Goal: Transaction & Acquisition: Download file/media

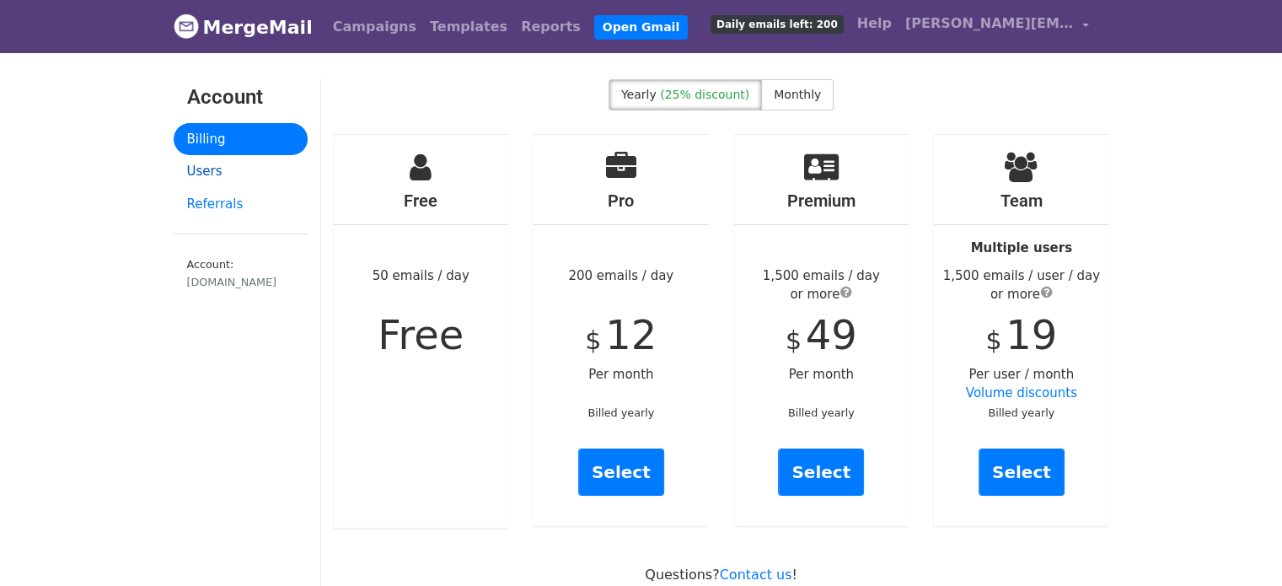
click at [196, 169] on link "Users" at bounding box center [241, 171] width 134 height 33
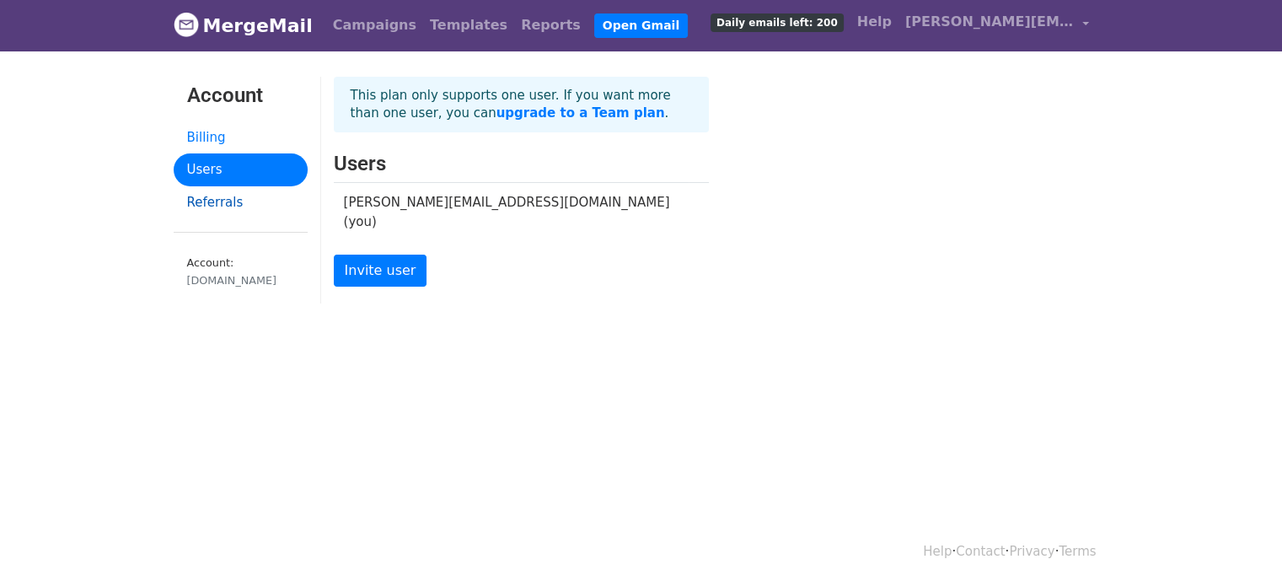
click at [219, 195] on link "Referrals" at bounding box center [241, 202] width 134 height 33
click at [207, 137] on link "Billing" at bounding box center [241, 137] width 134 height 33
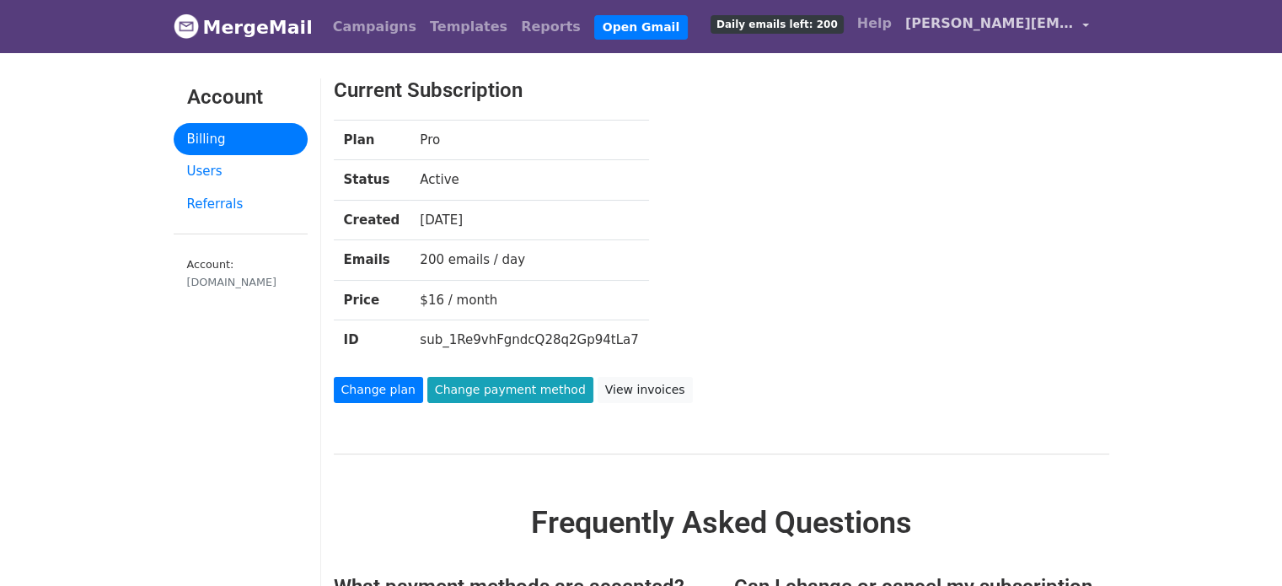
click at [1083, 26] on link "[PERSON_NAME][EMAIL_ADDRESS][DOMAIN_NAME]" at bounding box center [997, 27] width 197 height 40
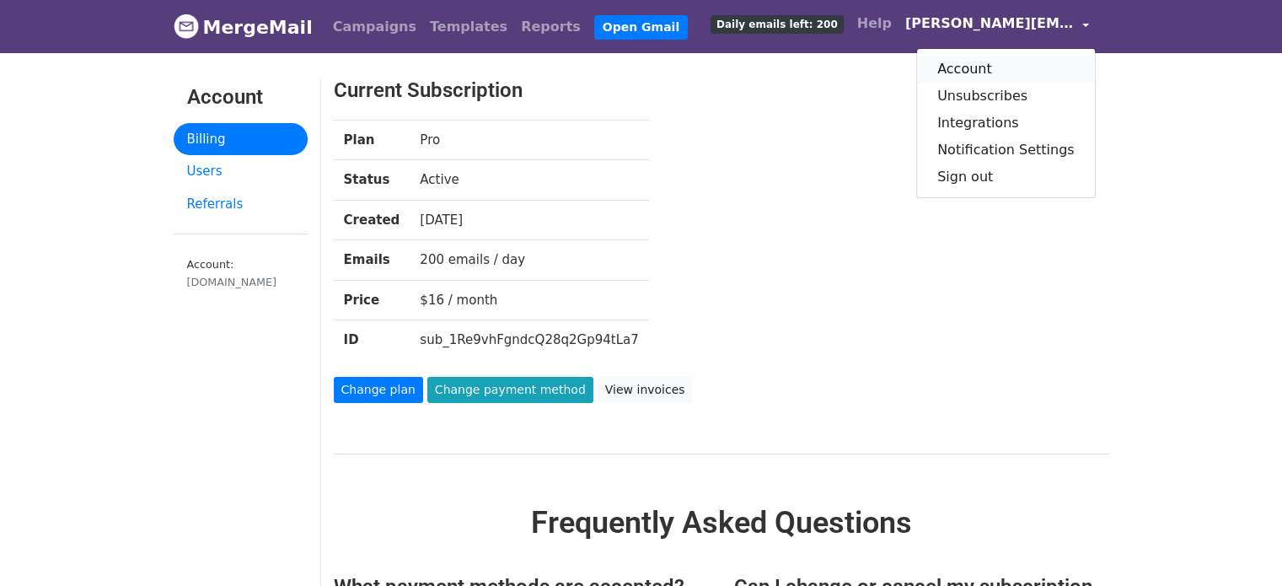
click at [978, 65] on link "Account" at bounding box center [1006, 69] width 178 height 27
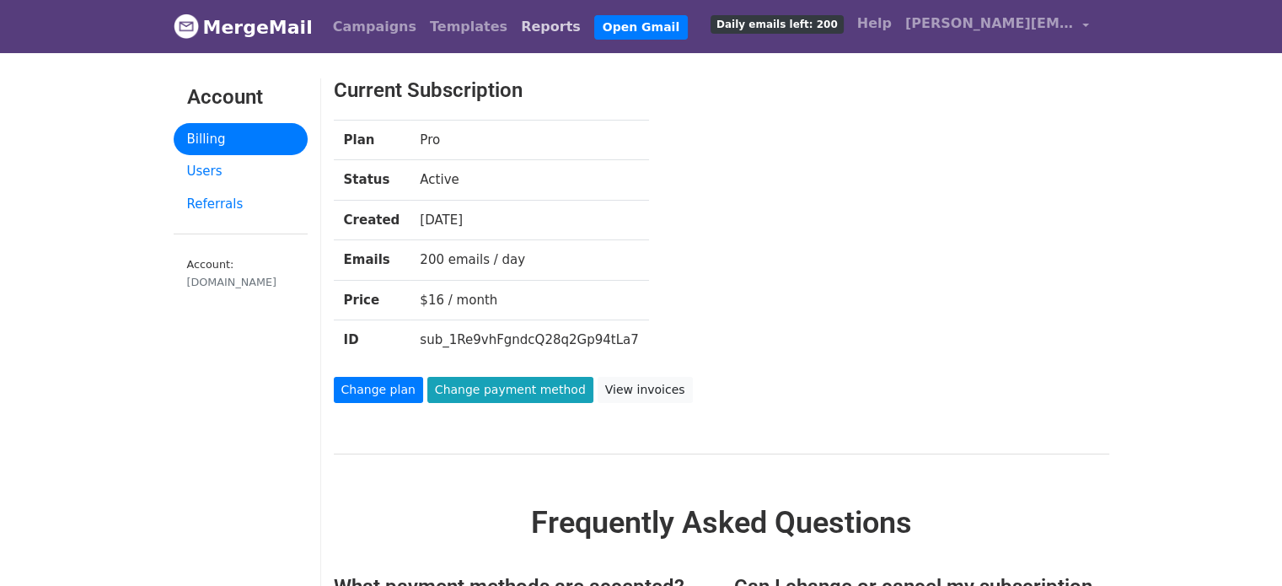
click at [514, 30] on link "Reports" at bounding box center [550, 27] width 73 height 34
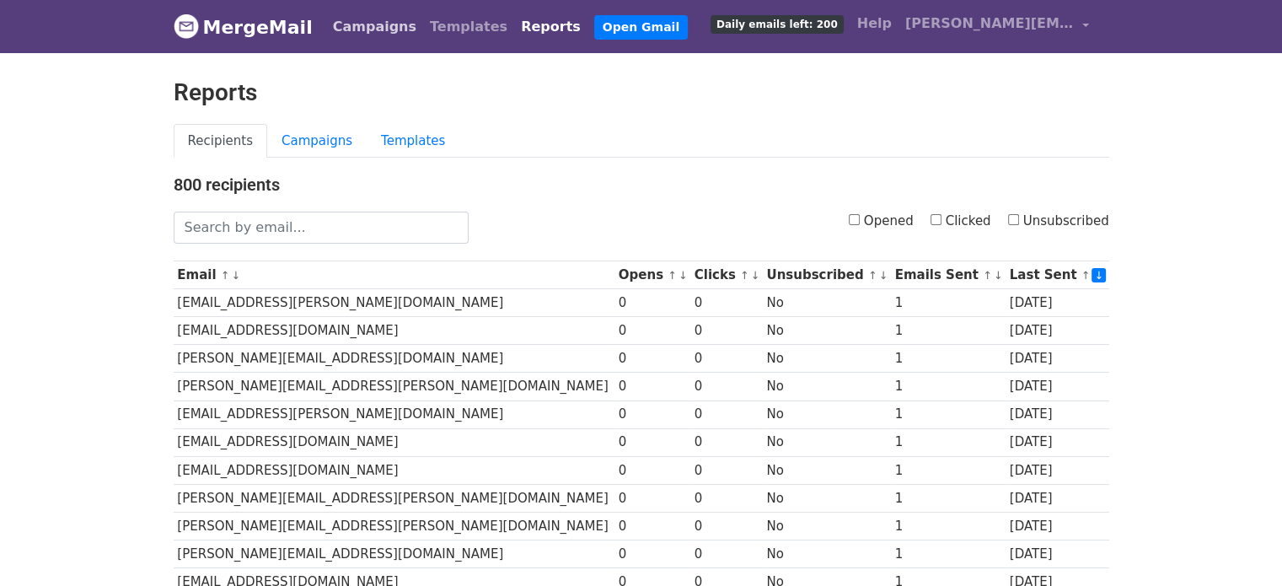
click at [381, 20] on link "Campaigns" at bounding box center [374, 27] width 97 height 34
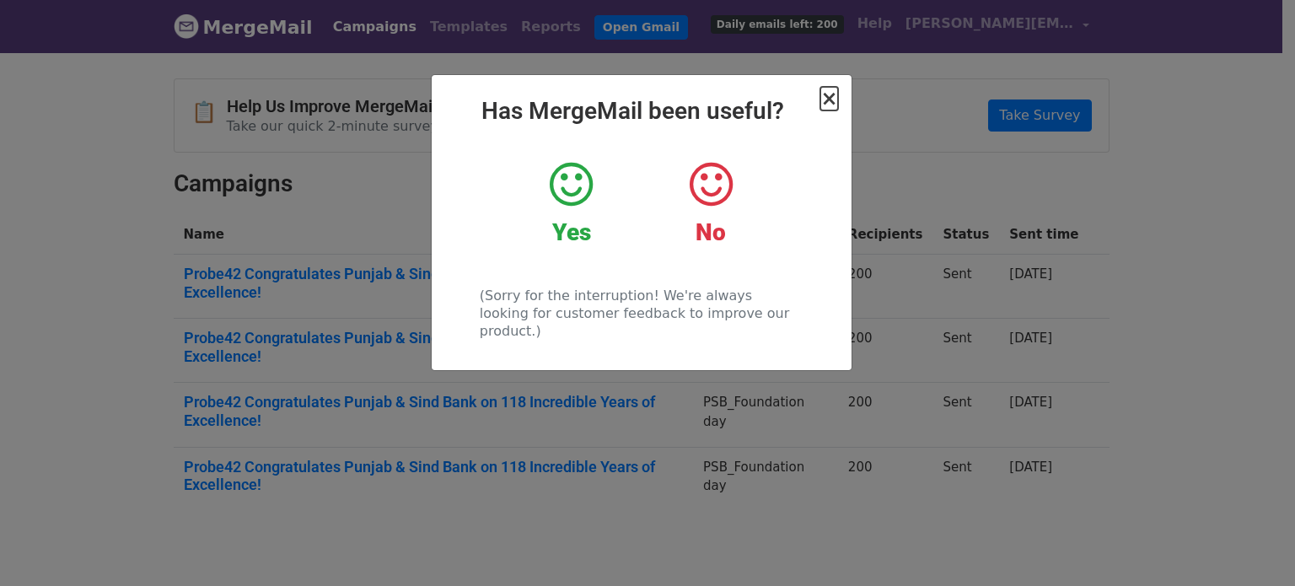
click at [824, 102] on span "×" at bounding box center [828, 99] width 17 height 24
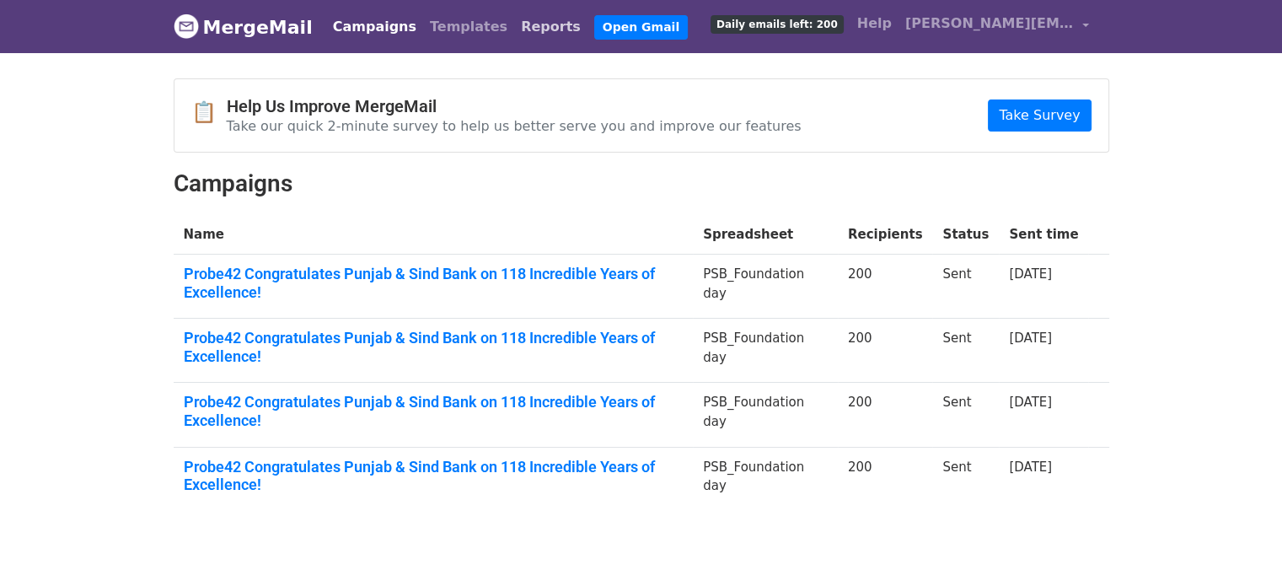
click at [514, 34] on link "Reports" at bounding box center [550, 27] width 73 height 34
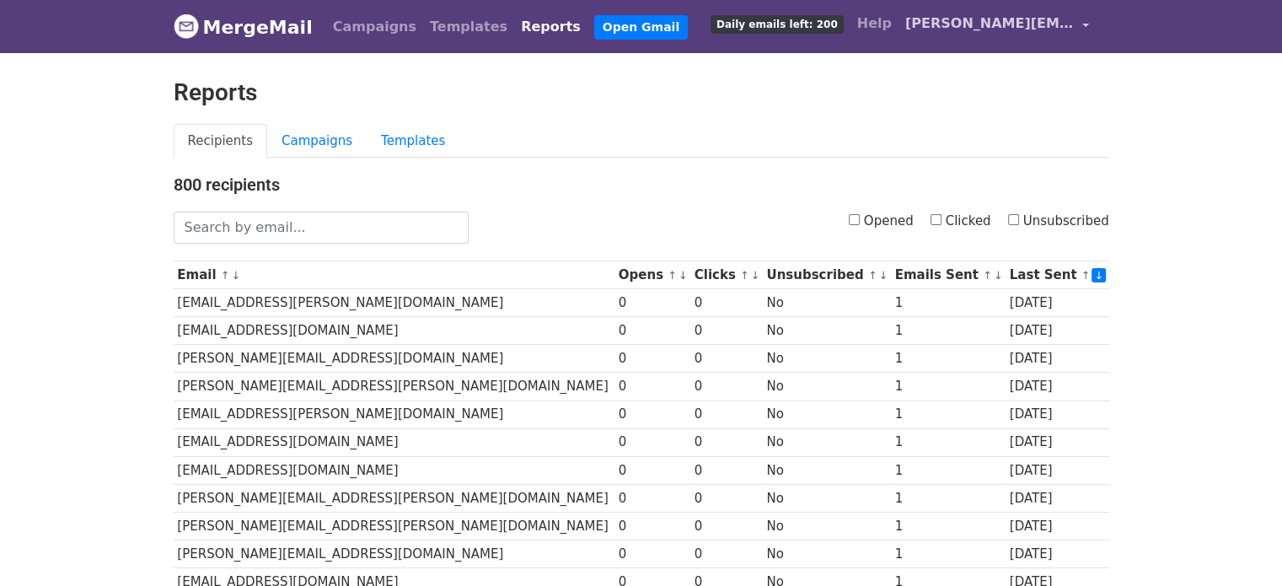
click at [1015, 20] on span "[PERSON_NAME][EMAIL_ADDRESS][DOMAIN_NAME]" at bounding box center [989, 23] width 169 height 20
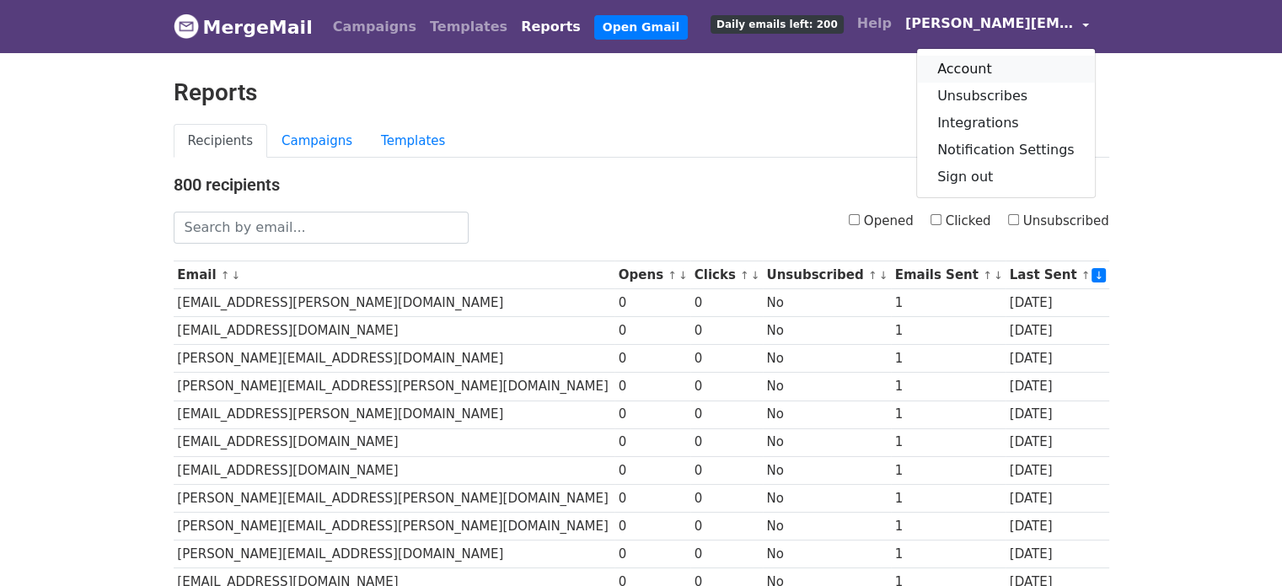
click at [990, 71] on link "Account" at bounding box center [1006, 69] width 178 height 27
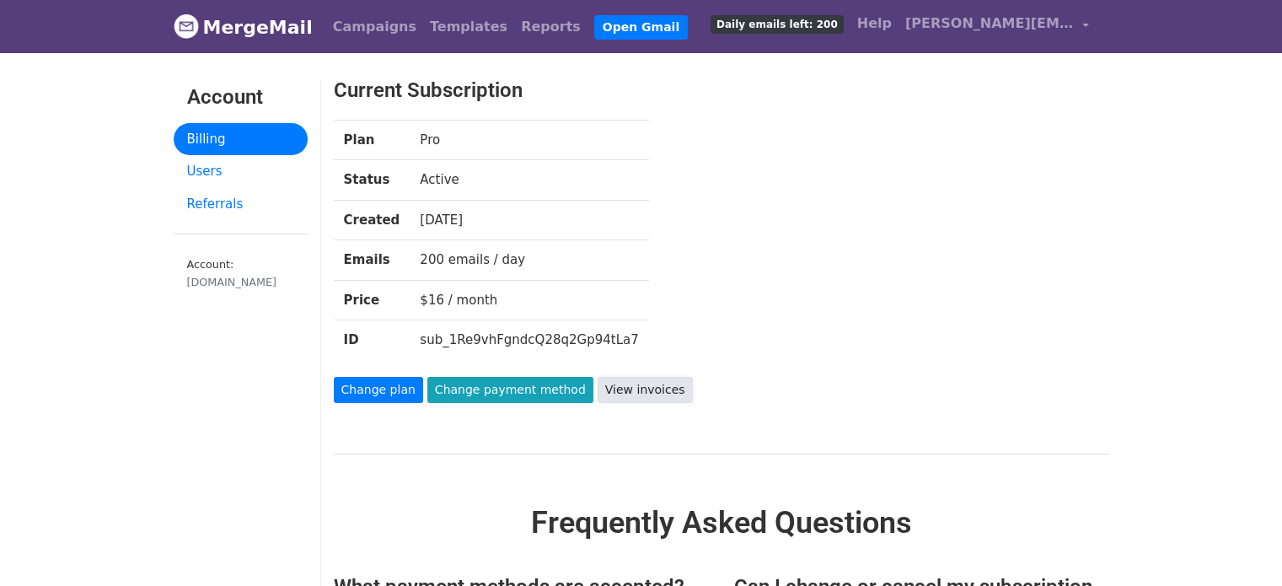
click at [616, 388] on link "View invoices" at bounding box center [645, 390] width 95 height 26
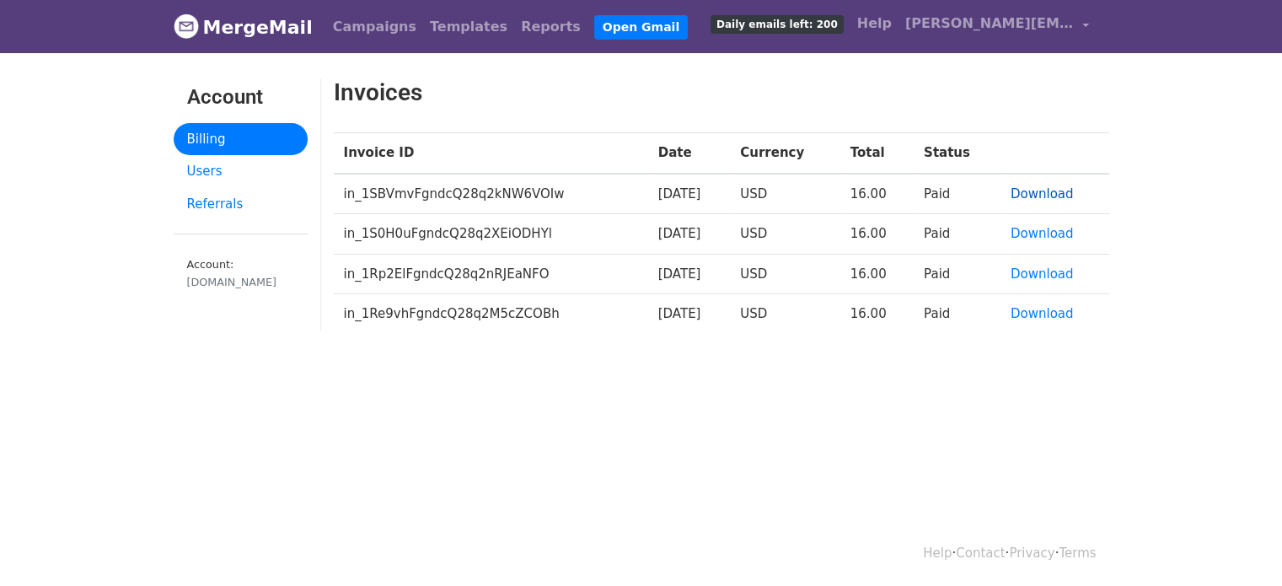
click at [1033, 190] on link "Download" at bounding box center [1042, 193] width 63 height 15
click at [1080, 24] on link "[PERSON_NAME][EMAIL_ADDRESS][DOMAIN_NAME]" at bounding box center [997, 27] width 197 height 40
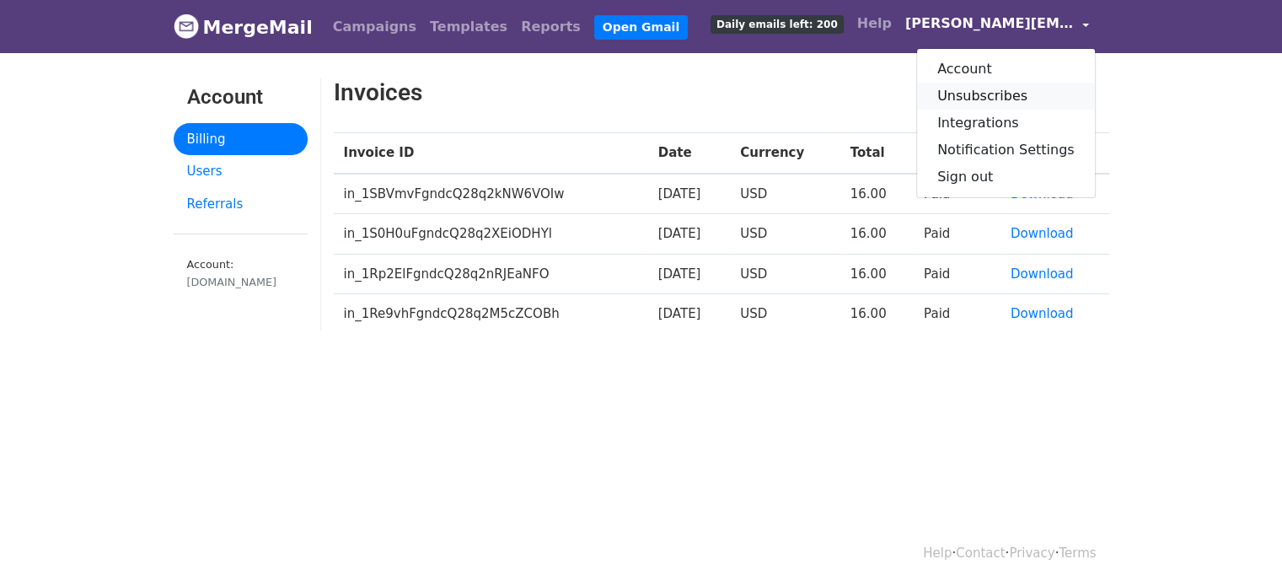
click at [1001, 94] on link "Unsubscribes" at bounding box center [1006, 96] width 178 height 27
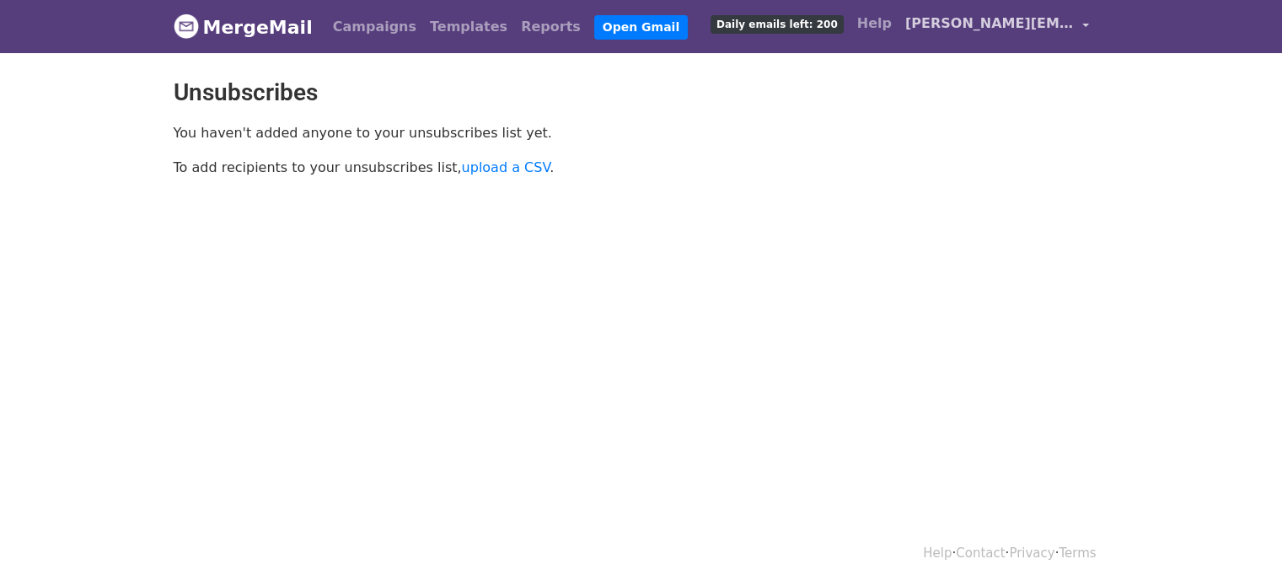
click at [1074, 22] on link "[PERSON_NAME][EMAIL_ADDRESS][DOMAIN_NAME]" at bounding box center [997, 27] width 197 height 40
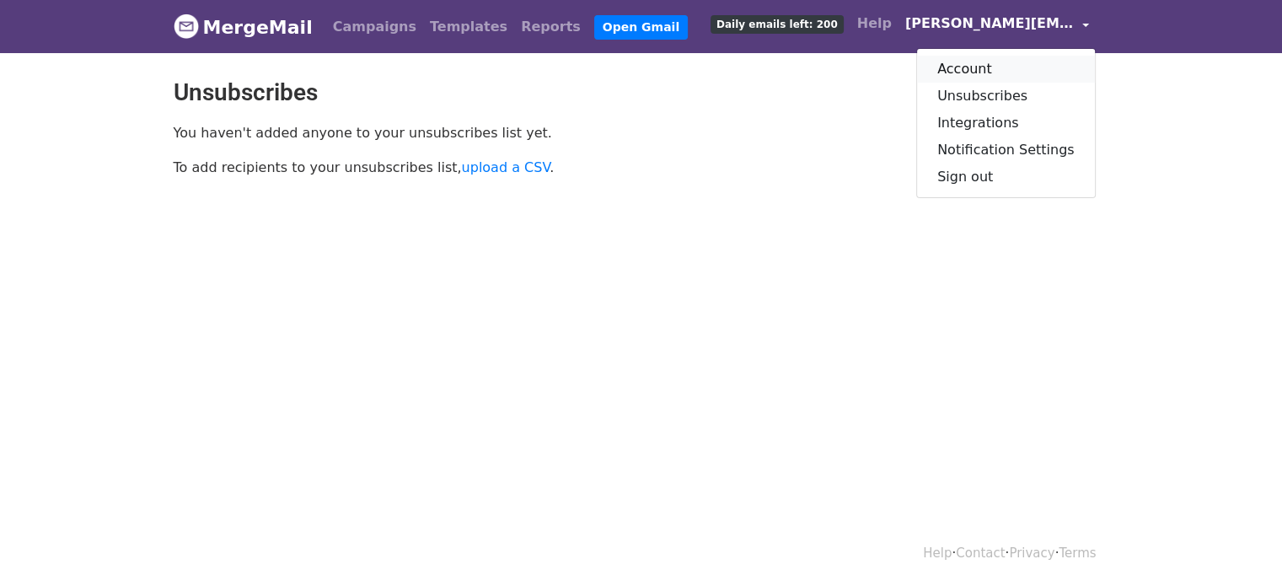
click at [975, 67] on link "Account" at bounding box center [1006, 69] width 178 height 27
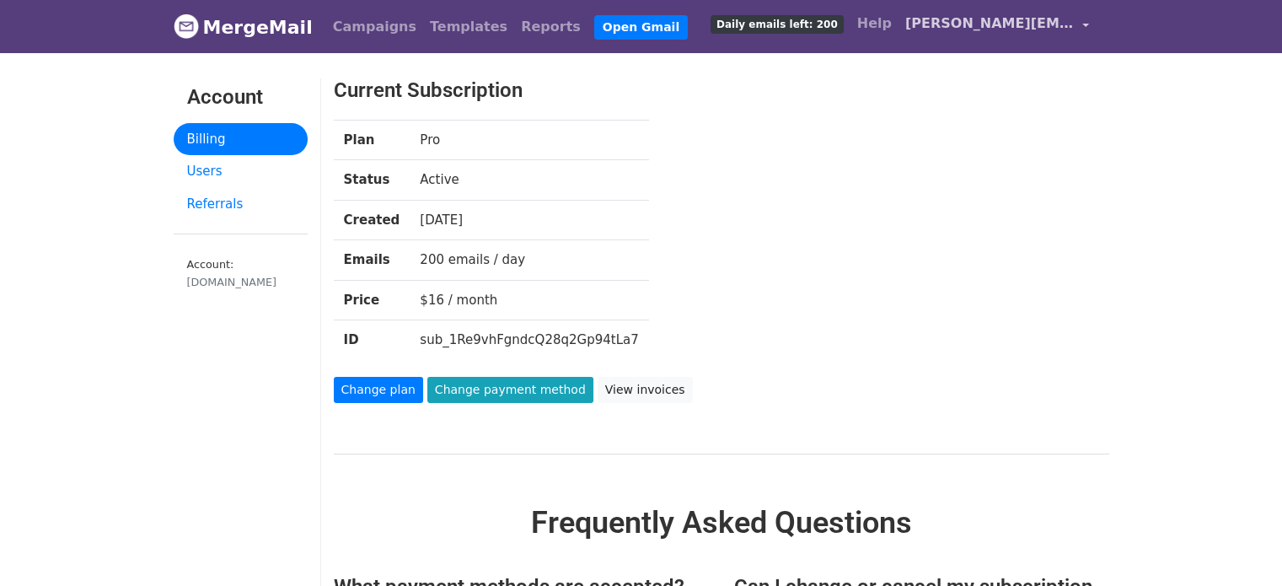
click at [1062, 27] on span "[PERSON_NAME][EMAIL_ADDRESS][DOMAIN_NAME]" at bounding box center [989, 23] width 169 height 20
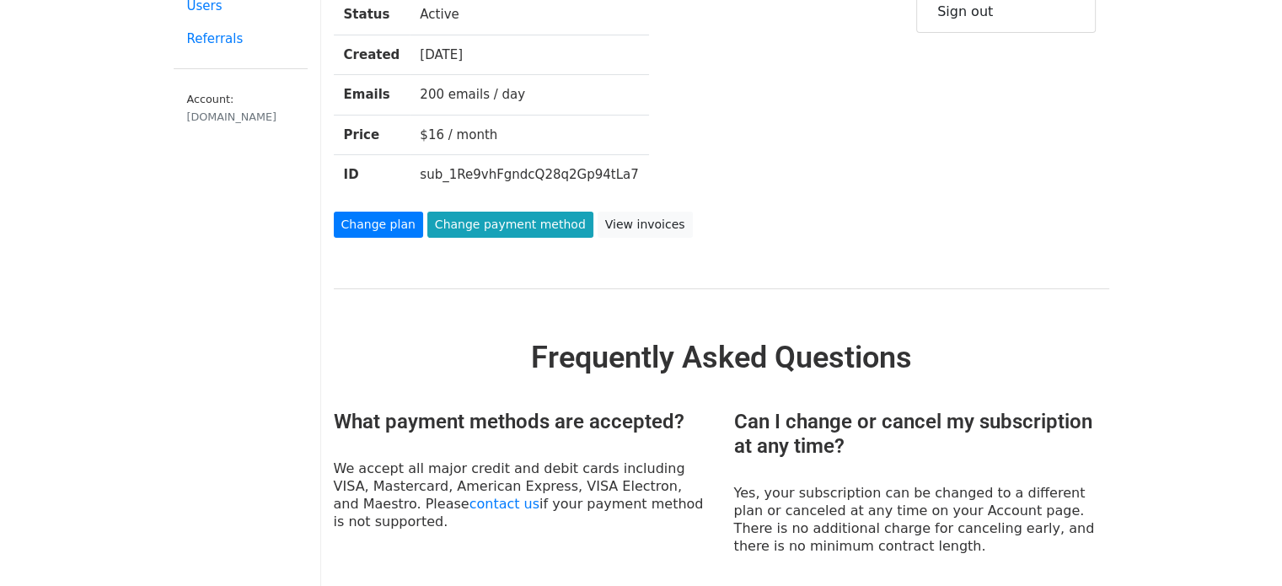
scroll to position [136, 0]
